Goal: Task Accomplishment & Management: Complete application form

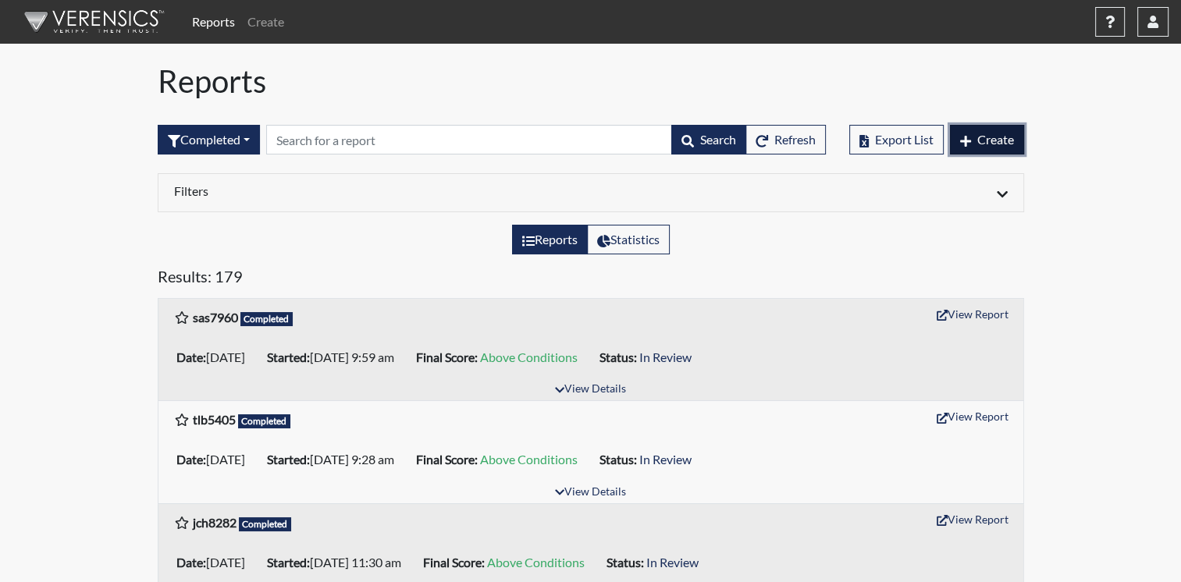
click at [980, 144] on span "Create" at bounding box center [995, 139] width 37 height 15
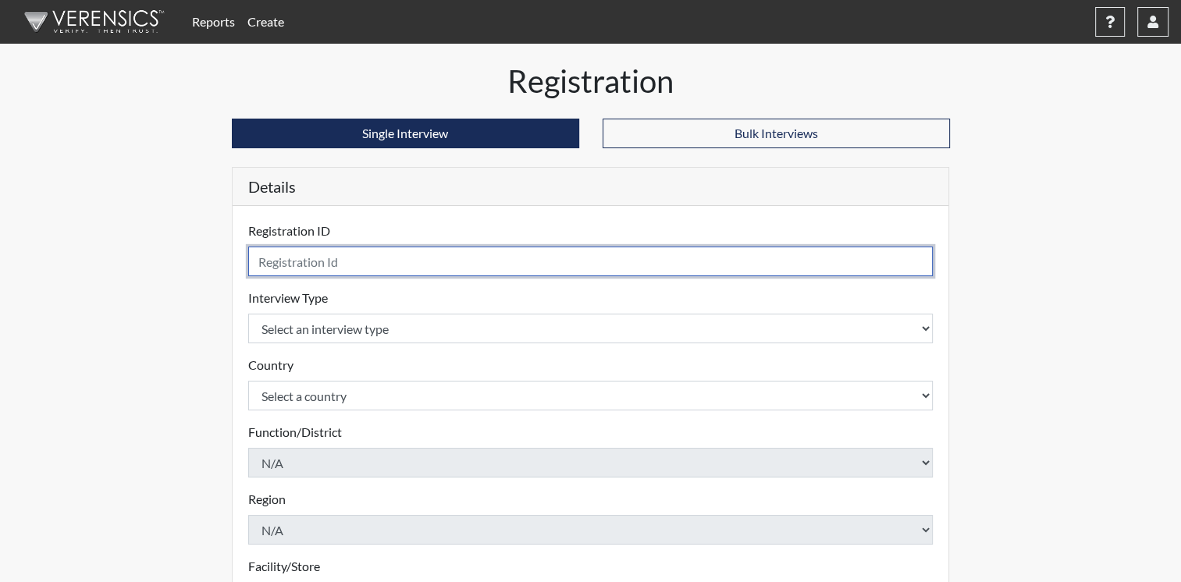
click at [387, 267] on input "text" at bounding box center [590, 262] width 685 height 30
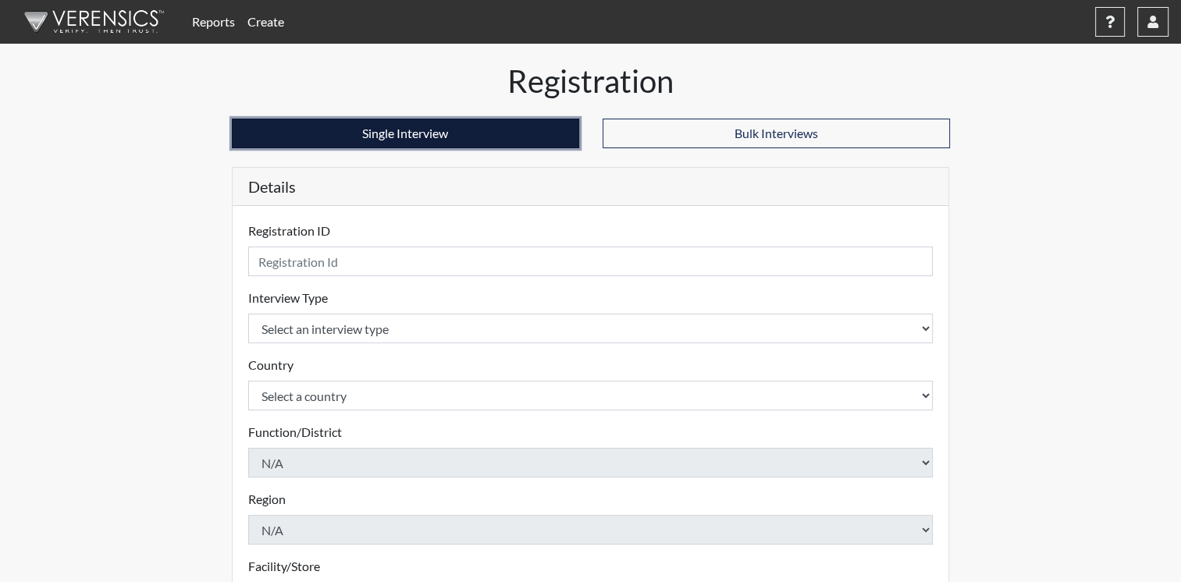
click at [339, 130] on button "Single Interview" at bounding box center [405, 134] width 347 height 30
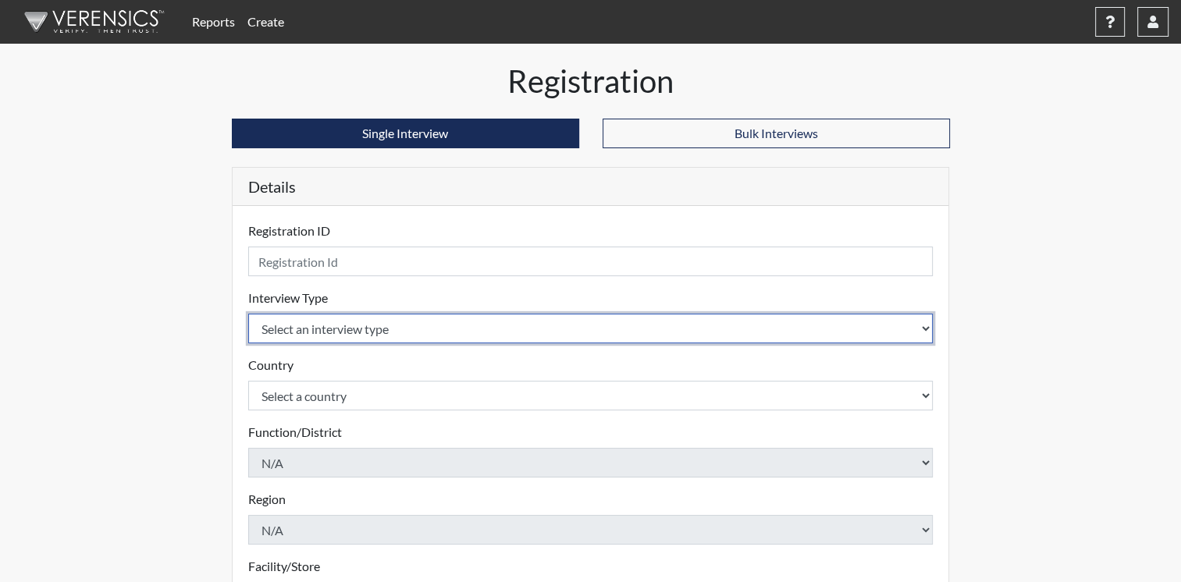
click at [356, 329] on select "Select an interview type" at bounding box center [590, 329] width 685 height 30
click at [921, 342] on select "Select an interview type" at bounding box center [590, 329] width 685 height 30
click at [920, 315] on select "Select an interview type" at bounding box center [590, 329] width 685 height 30
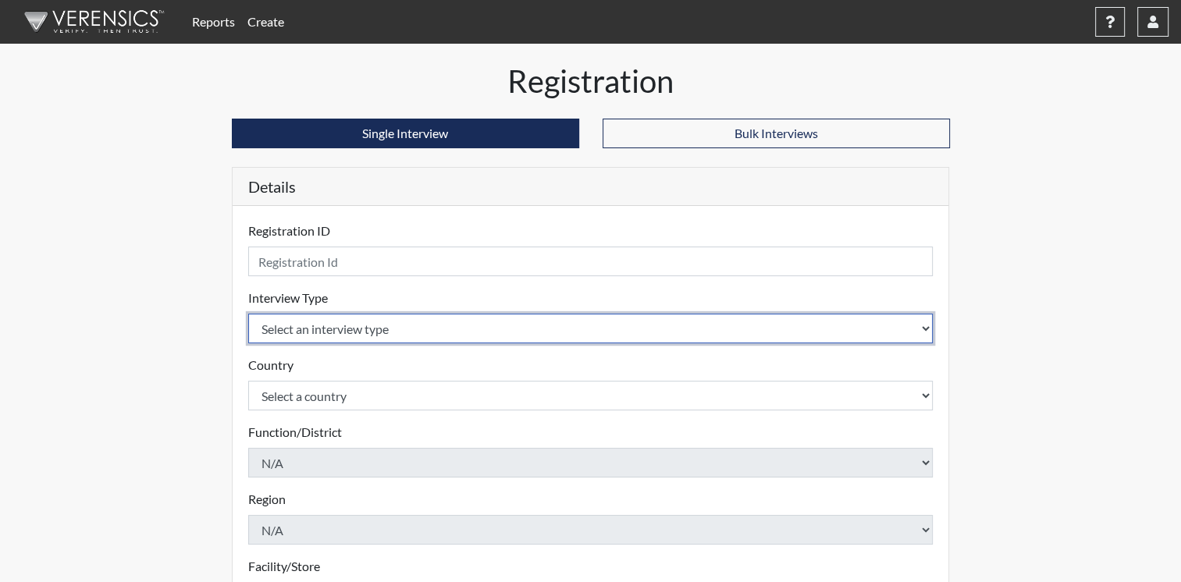
click at [920, 315] on select "Select an interview type" at bounding box center [590, 329] width 685 height 30
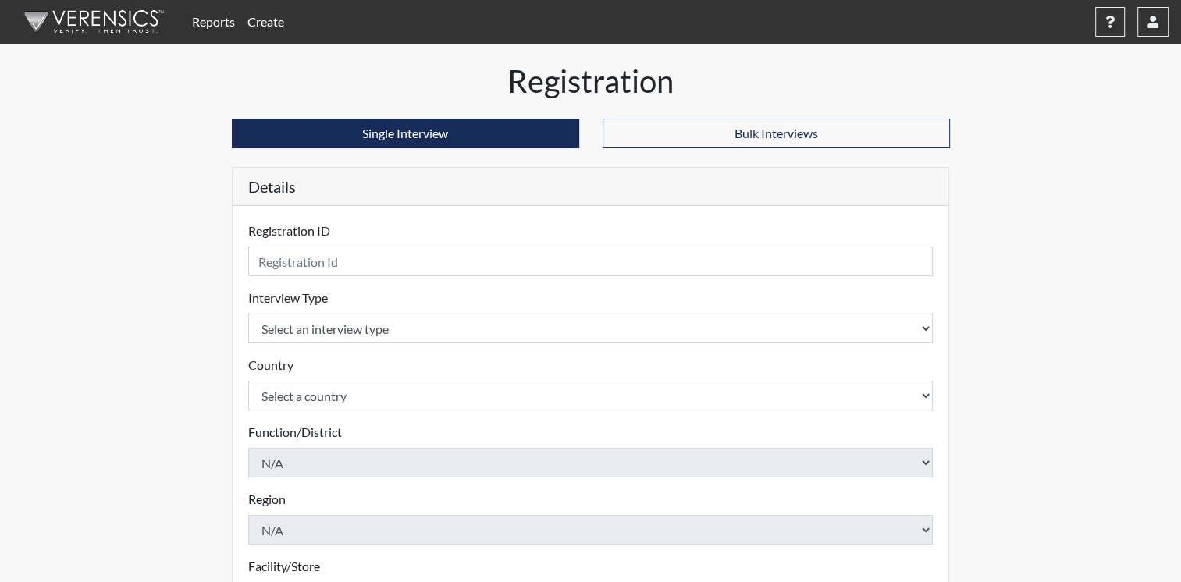
click at [200, 443] on div "Registration Single Interview Bulk Interviews Details Registration ID Please pr…" at bounding box center [591, 469] width 890 height 815
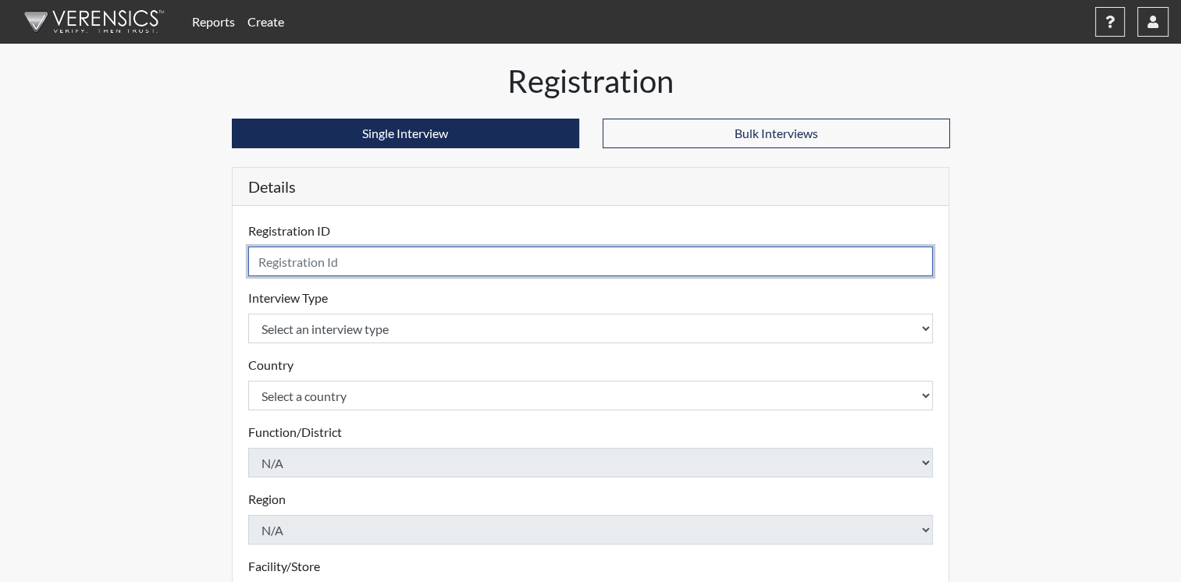
click at [336, 258] on input "text" at bounding box center [590, 262] width 685 height 30
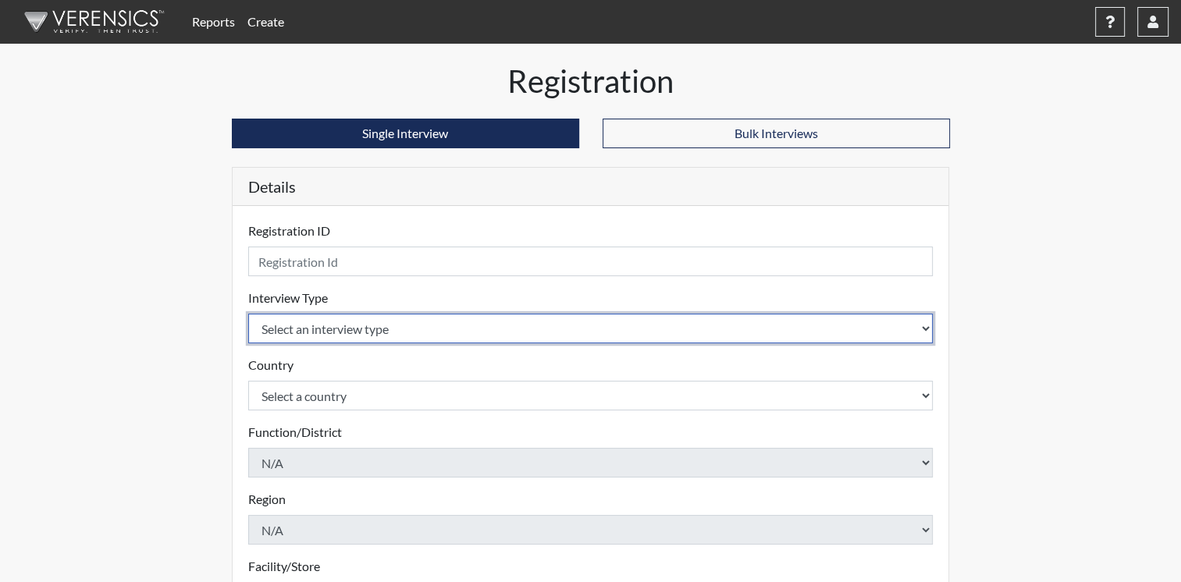
click at [366, 335] on select "Select an interview type" at bounding box center [590, 329] width 685 height 30
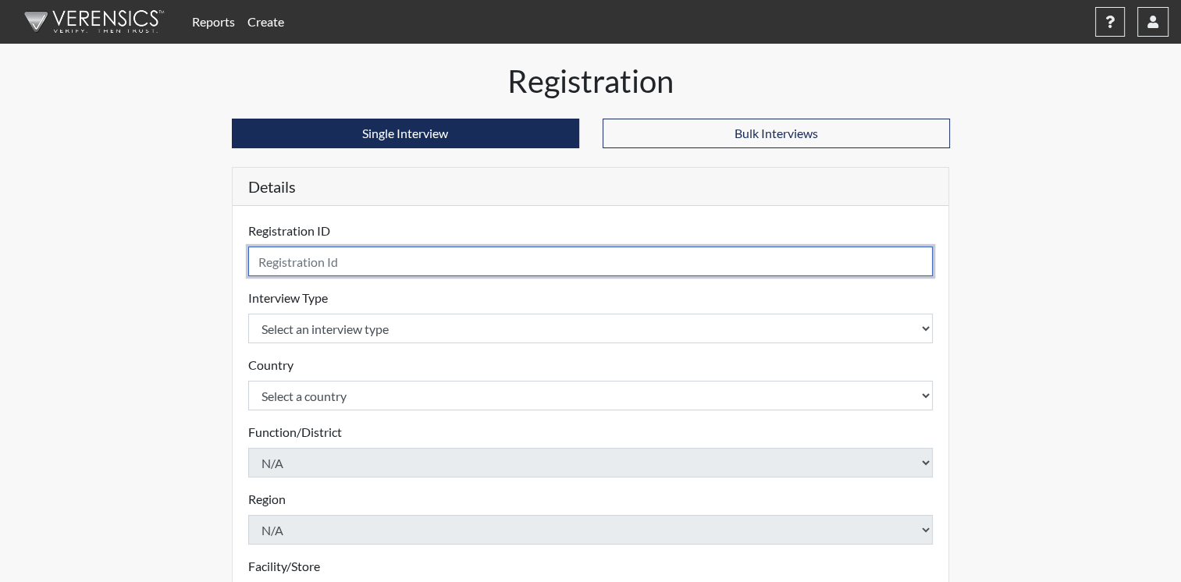
click at [362, 250] on input "text" at bounding box center [590, 262] width 685 height 30
click at [359, 265] on input "ARS" at bounding box center [590, 262] width 685 height 30
type input "ARS9398"
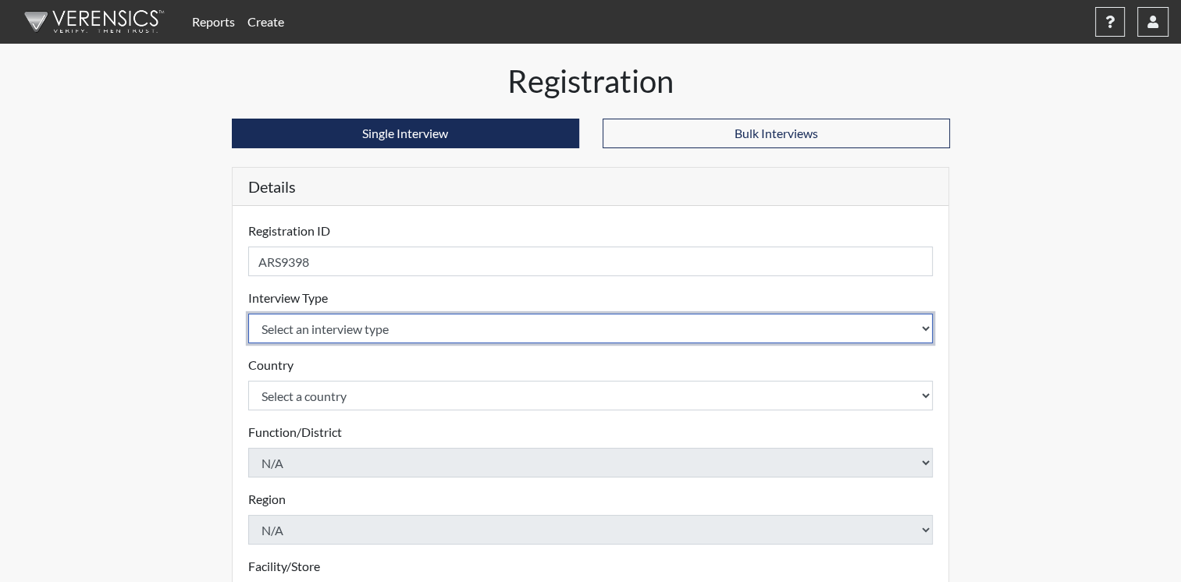
click at [364, 329] on select "Select an interview type" at bounding box center [590, 329] width 685 height 30
click at [833, 330] on select "Select an interview type" at bounding box center [590, 329] width 685 height 30
click at [342, 329] on select "Select an interview type" at bounding box center [590, 329] width 685 height 30
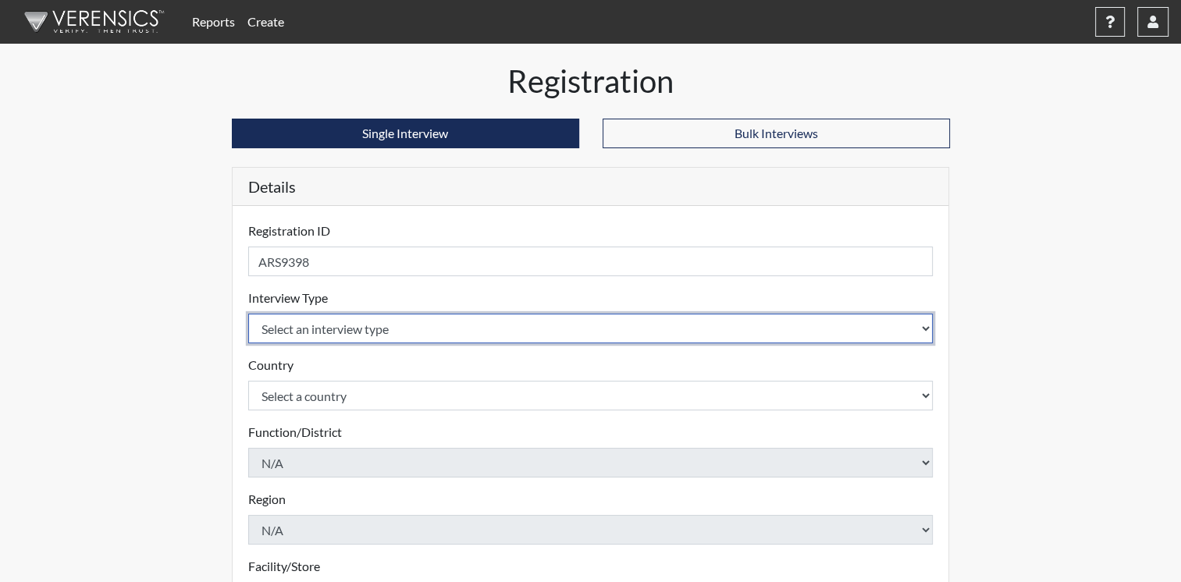
click at [342, 329] on select "Select an interview type" at bounding box center [590, 329] width 685 height 30
drag, startPoint x: 342, startPoint y: 329, endPoint x: 924, endPoint y: 324, distance: 582.1
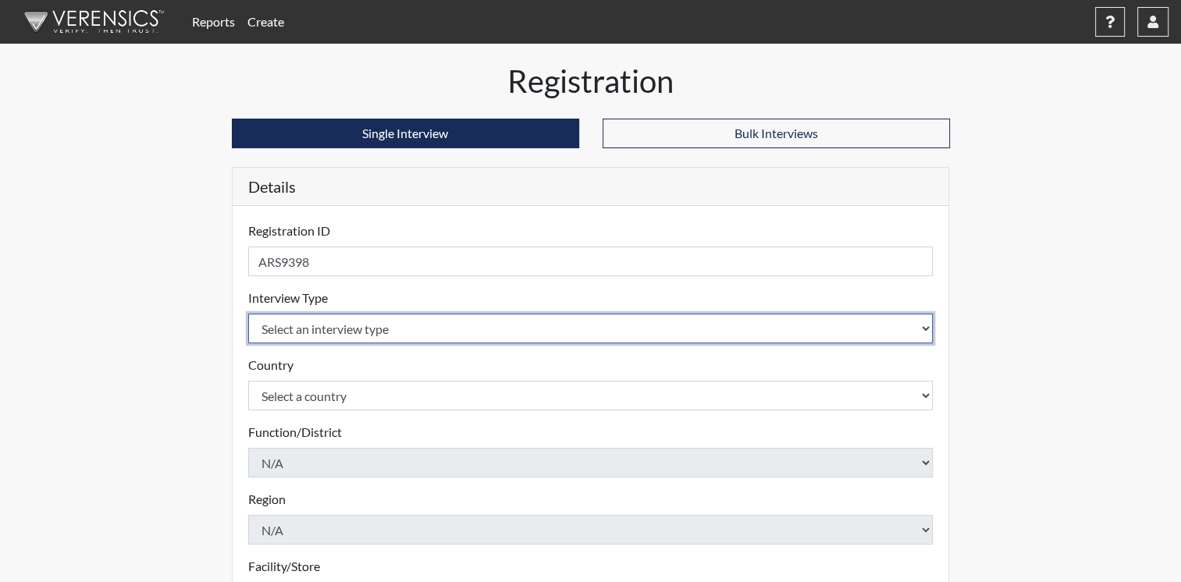
click at [924, 324] on select "Select an interview type" at bounding box center [590, 329] width 685 height 30
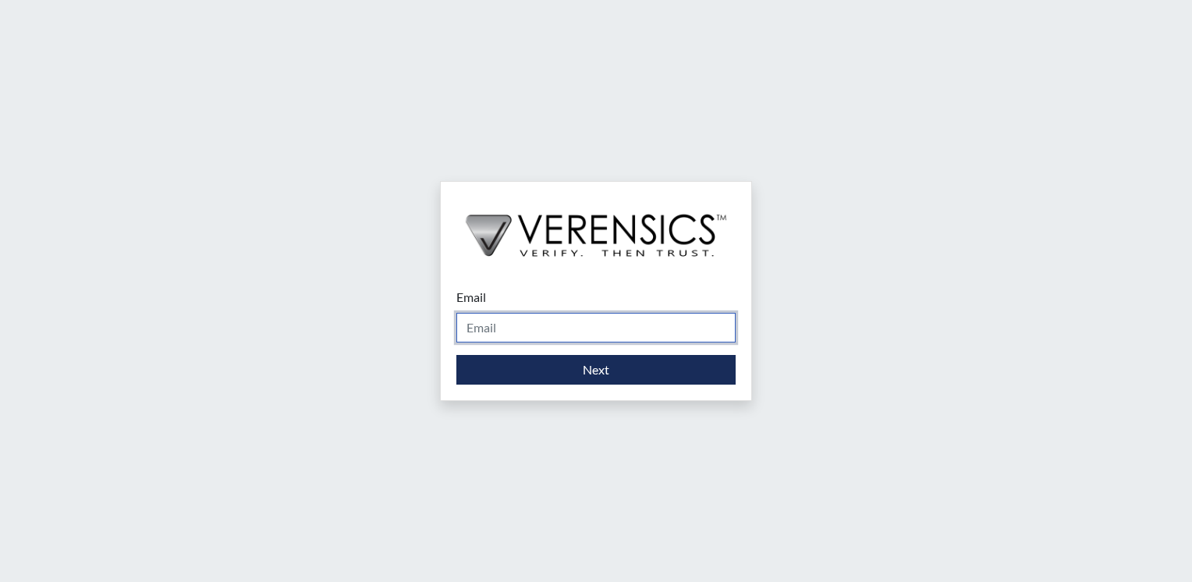
click at [522, 329] on input "Email" at bounding box center [595, 328] width 279 height 30
type input "[PERSON_NAME].[PERSON_NAME]"
click at [574, 326] on input "[PERSON_NAME].[PERSON_NAME]" at bounding box center [595, 328] width 279 height 30
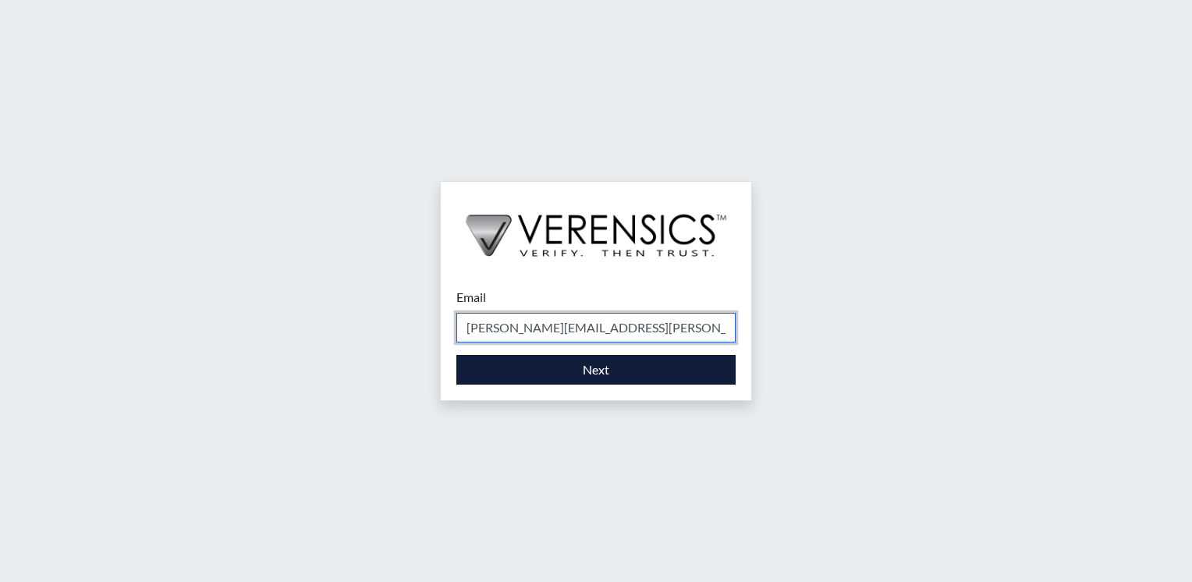
type input "[PERSON_NAME][EMAIL_ADDRESS][PERSON_NAME][DOMAIN_NAME]"
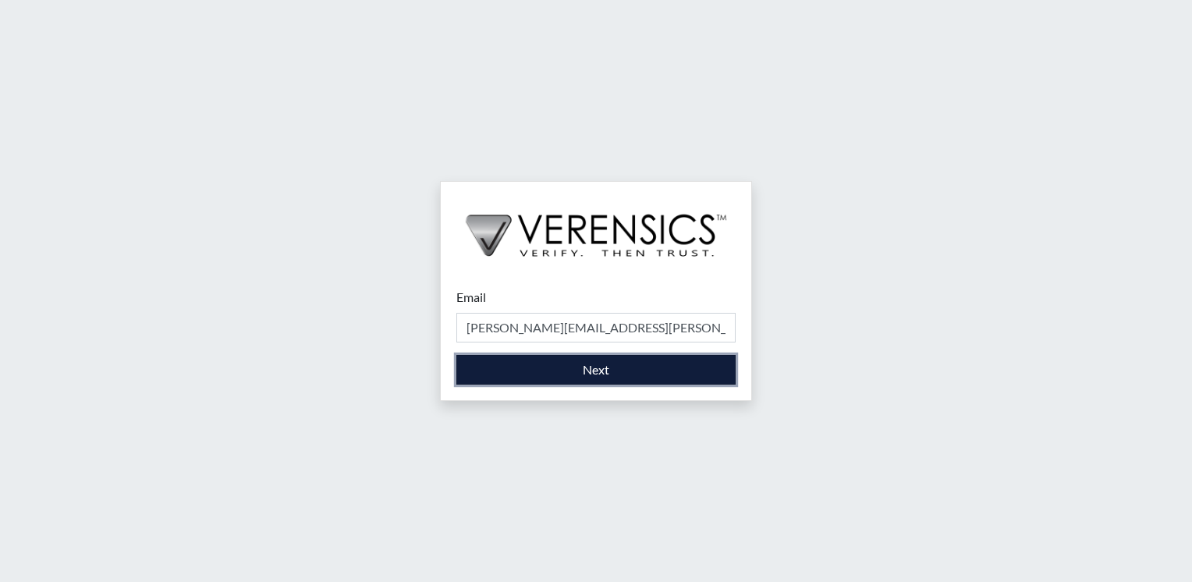
click at [612, 373] on button "Next" at bounding box center [595, 370] width 279 height 30
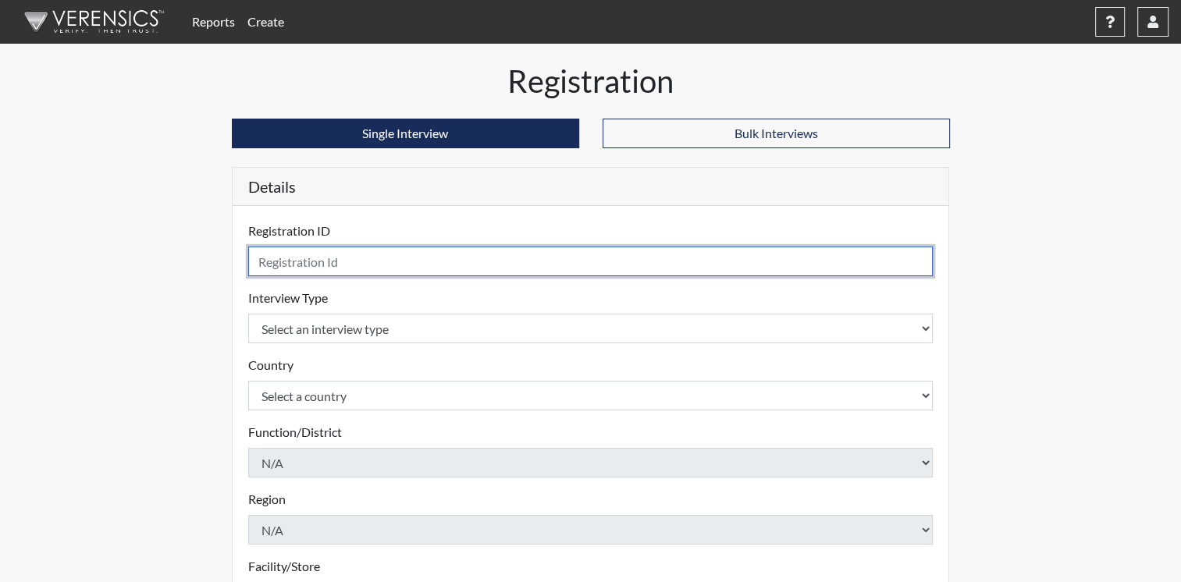
click at [282, 270] on input "text" at bounding box center [590, 262] width 685 height 30
type input "ARS9398"
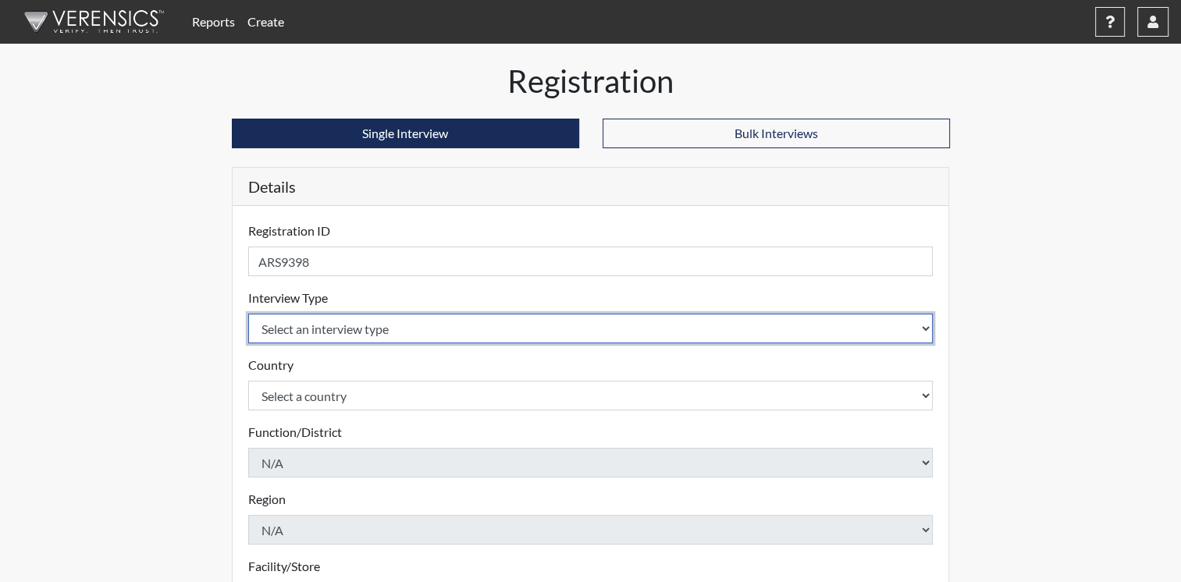
click at [314, 323] on select "Select an interview type Corrections Pre-Employment" at bounding box center [590, 329] width 685 height 30
select select "ff733e93-e1bf-11ea-9c9f-0eff0cf7eb8f"
click at [248, 314] on select "Select an interview type Corrections Pre-Employment" at bounding box center [590, 329] width 685 height 30
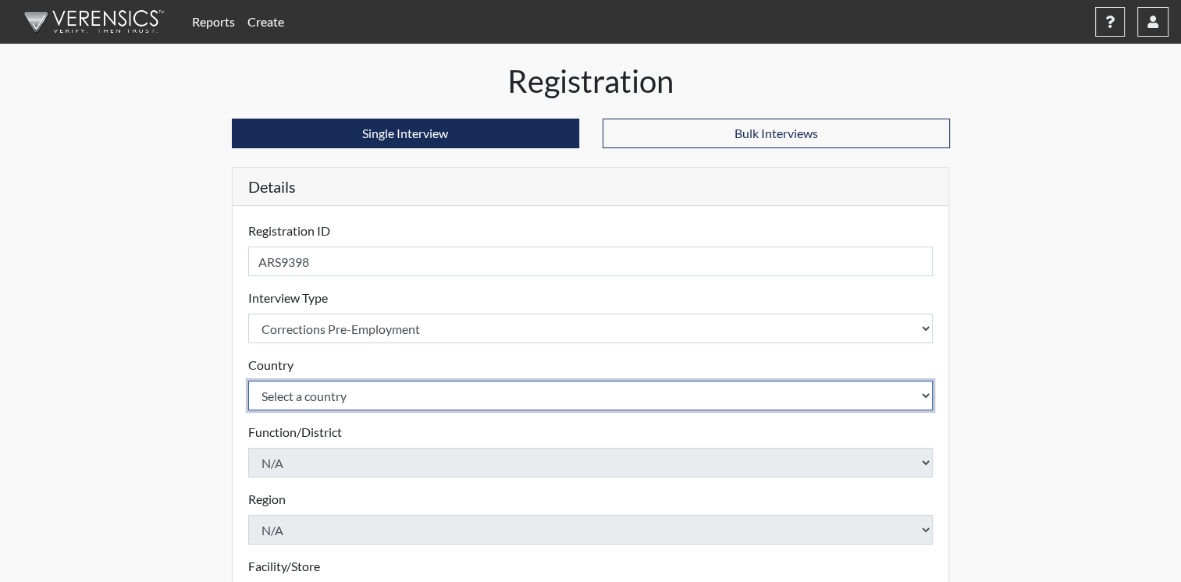
click at [322, 398] on select "Select a country [GEOGRAPHIC_DATA] [GEOGRAPHIC_DATA]" at bounding box center [590, 396] width 685 height 30
select select "united-states-of-[GEOGRAPHIC_DATA]"
click at [248, 381] on select "Select a country [GEOGRAPHIC_DATA] [GEOGRAPHIC_DATA]" at bounding box center [590, 396] width 685 height 30
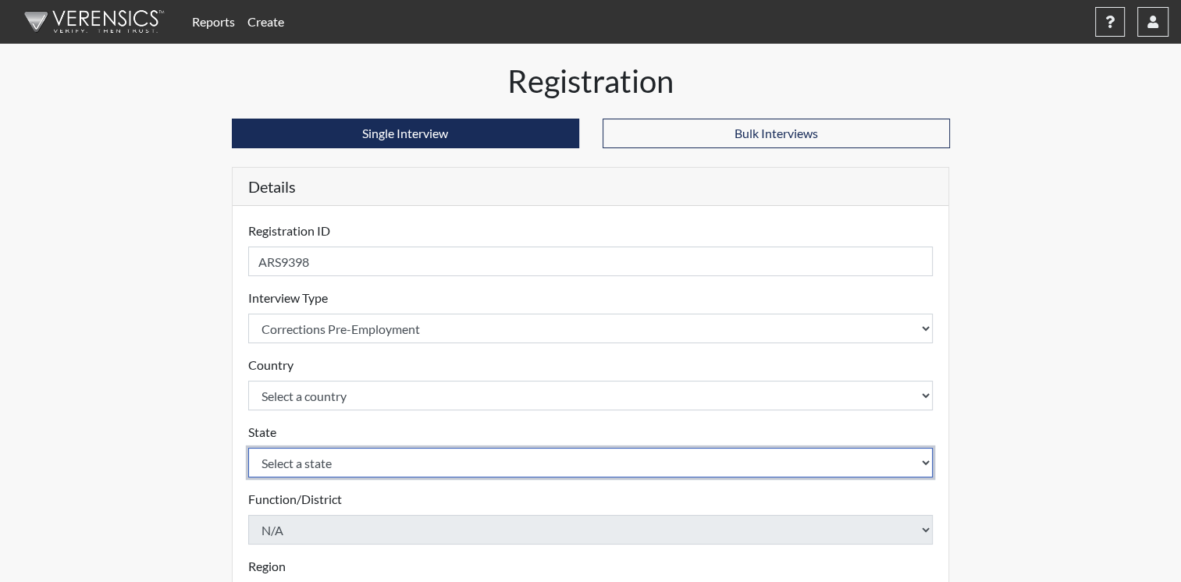
click at [326, 470] on select "Select a state [US_STATE] [US_STATE] [US_STATE] [US_STATE] [US_STATE] [US_STATE…" at bounding box center [590, 463] width 685 height 30
select select "GA"
click at [248, 448] on select "Select a state [US_STATE] [US_STATE] [US_STATE] [US_STATE] [US_STATE] [US_STATE…" at bounding box center [590, 463] width 685 height 30
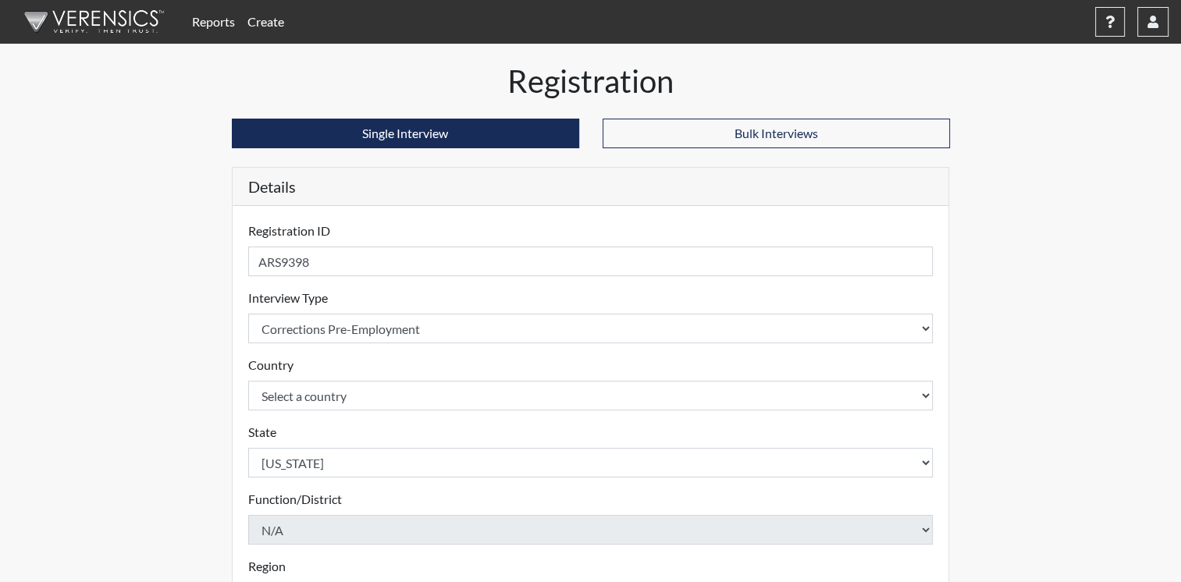
click at [379, 501] on div "Function/District N/A Please select a function/district." at bounding box center [590, 517] width 685 height 55
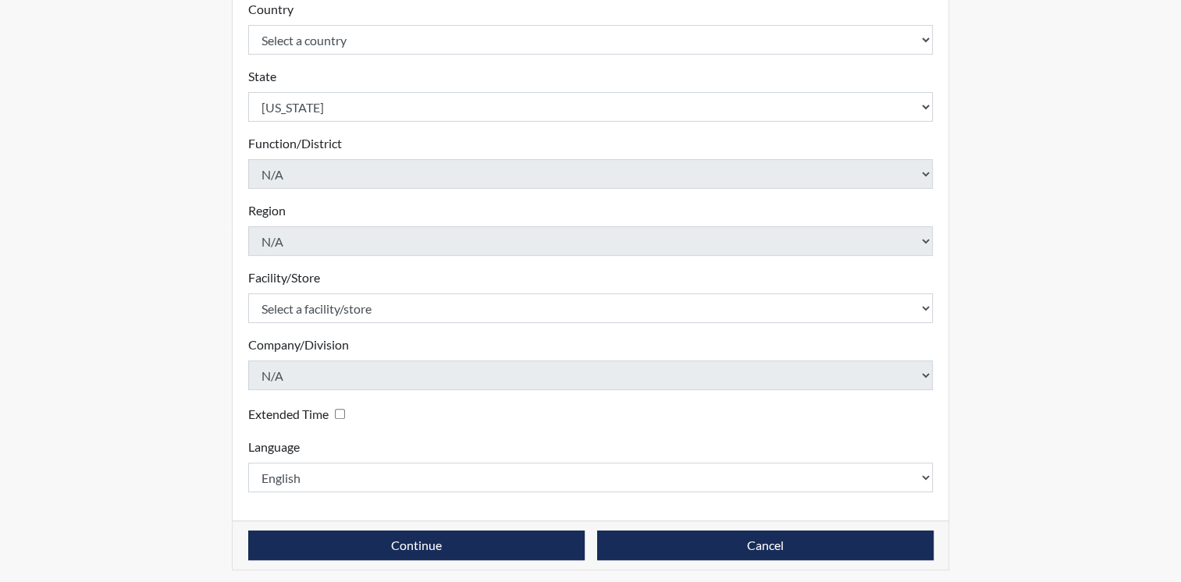
scroll to position [361, 0]
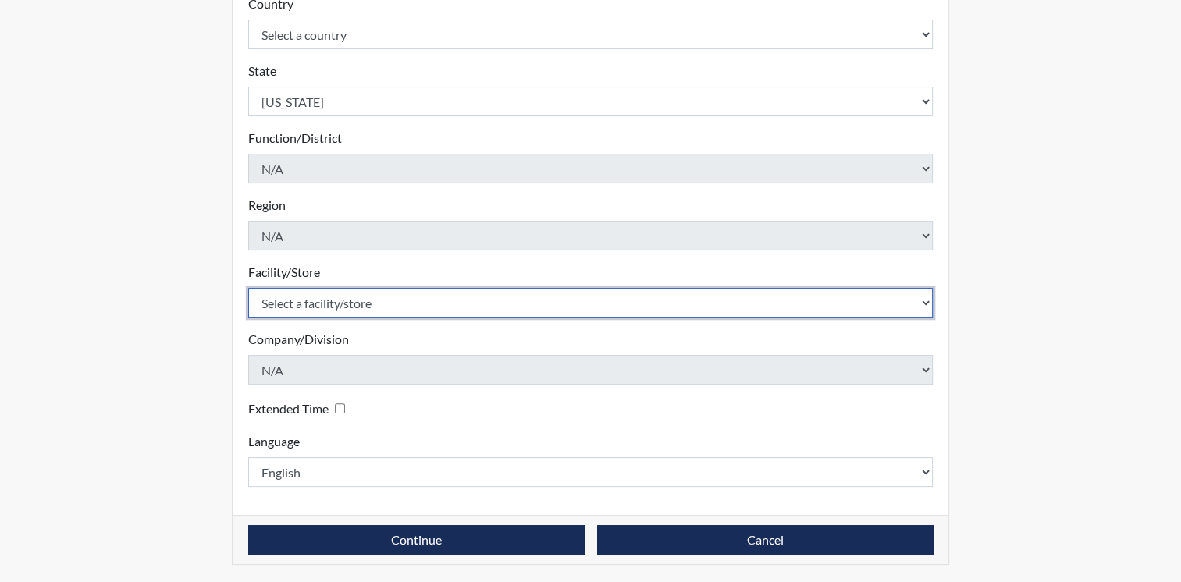
click at [392, 290] on select "Select a facility/store [PERSON_NAME] Unit Metro Re-Entry Facility Metro TC" at bounding box center [590, 303] width 685 height 30
select select "226f3449-6468-4bad-86c2-dd5091f02e51"
click at [248, 288] on select "Select a facility/store [PERSON_NAME] Unit Metro Re-Entry Facility Metro TC" at bounding box center [590, 303] width 685 height 30
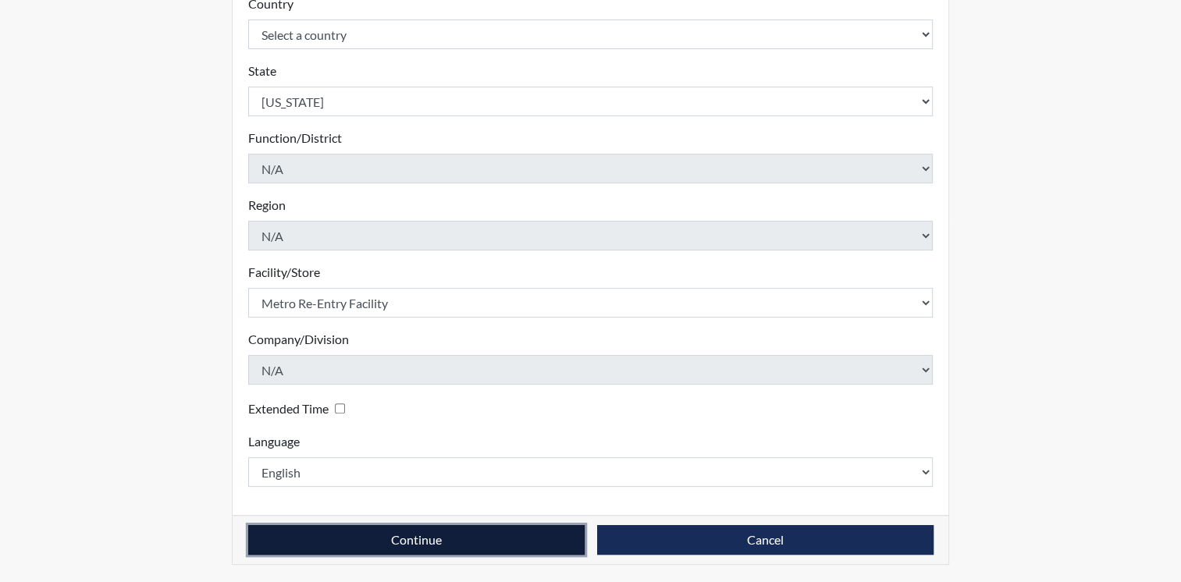
click at [474, 542] on button "Continue" at bounding box center [416, 540] width 336 height 30
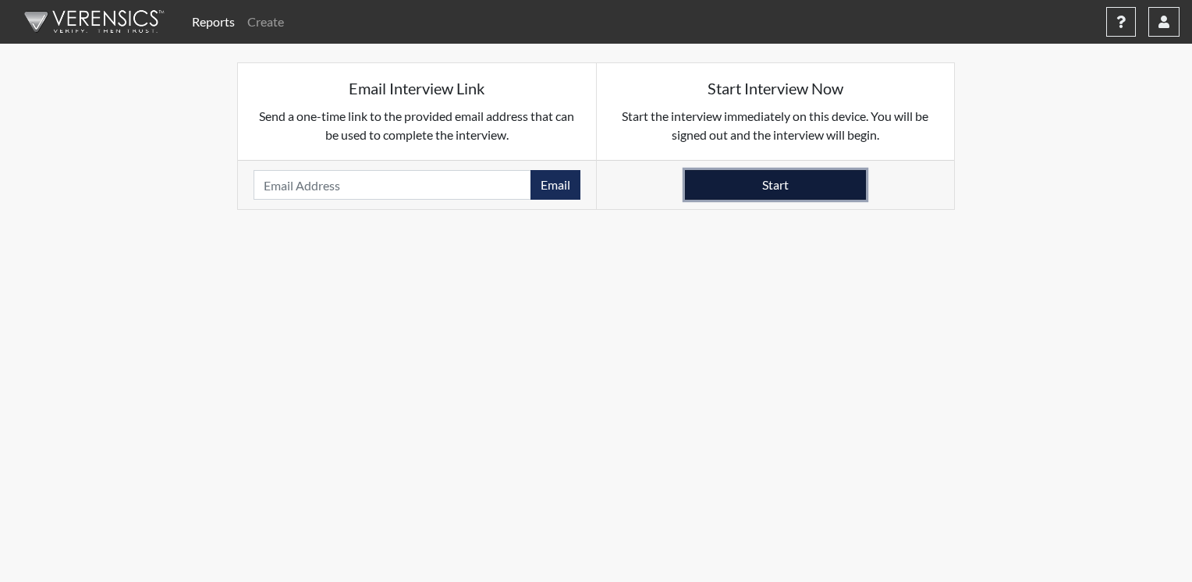
click at [771, 186] on button "Start" at bounding box center [775, 185] width 181 height 30
